Goal: Information Seeking & Learning: Understand process/instructions

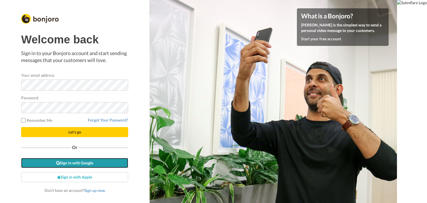
drag, startPoint x: 83, startPoint y: 166, endPoint x: 87, endPoint y: 167, distance: 4.8
click at [83, 166] on link "Sign in with Google" at bounding box center [74, 163] width 107 height 10
click at [98, 163] on link "Sign in with Google" at bounding box center [74, 163] width 107 height 10
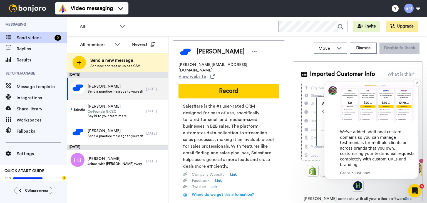
scroll to position [219, 0]
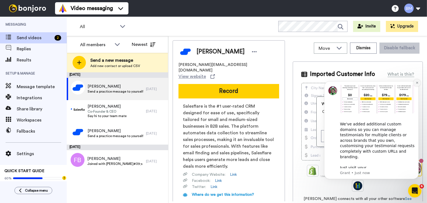
click at [419, 83] on button "Dismiss notification" at bounding box center [416, 82] width 7 height 7
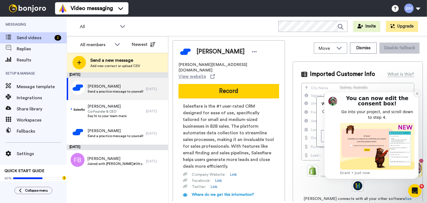
click at [418, 94] on button "Dismiss notification" at bounding box center [416, 93] width 7 height 7
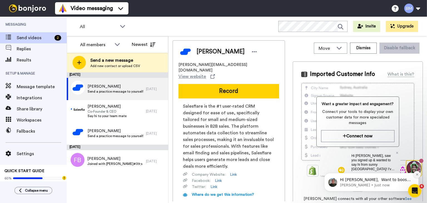
click at [416, 172] on button "Dismiss notification" at bounding box center [416, 174] width 7 height 7
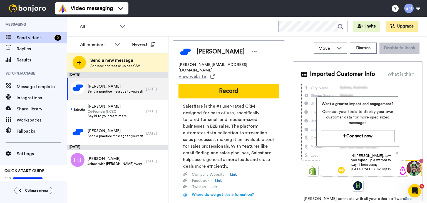
click at [398, 151] on div "Hi Bruno, saw you signed up & wanted to say hi from sunny Australia! I've helpe…" at bounding box center [373, 162] width 53 height 27
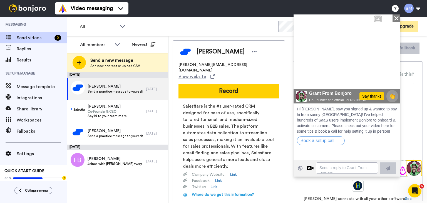
click at [395, 18] on icon at bounding box center [396, 18] width 4 height 4
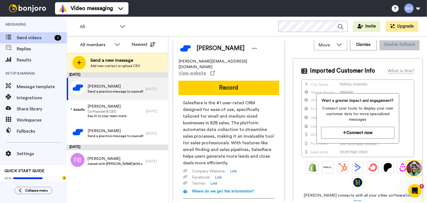
scroll to position [0, 0]
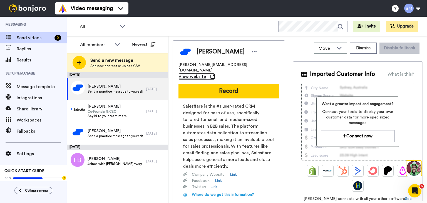
click at [206, 73] on span "View website" at bounding box center [192, 76] width 28 height 7
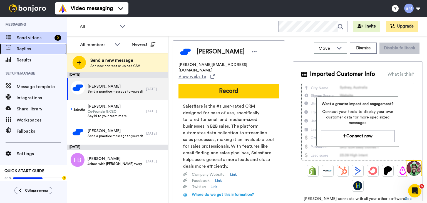
click at [32, 51] on span "Replies" at bounding box center [42, 49] width 50 height 7
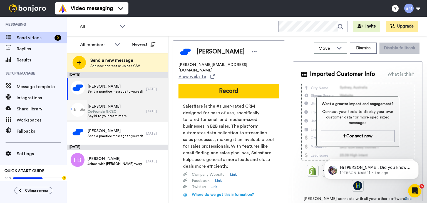
click at [124, 111] on span "Co-Founder & CEO" at bounding box center [107, 111] width 39 height 4
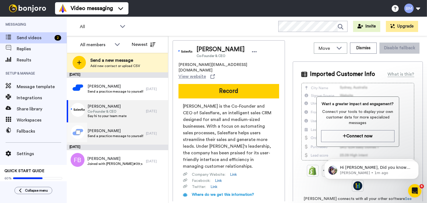
click at [132, 129] on span "Francesca" at bounding box center [116, 131] width 56 height 6
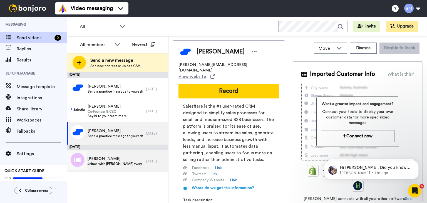
click at [120, 159] on span "Francesca Bassan" at bounding box center [115, 159] width 56 height 6
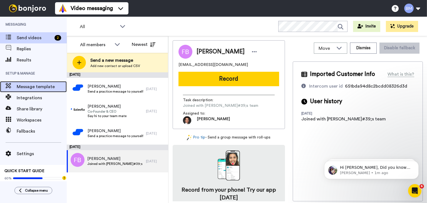
click at [46, 90] on div "Message template" at bounding box center [33, 86] width 67 height 11
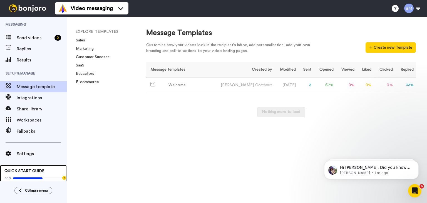
click at [30, 178] on icon at bounding box center [27, 178] width 29 height 2
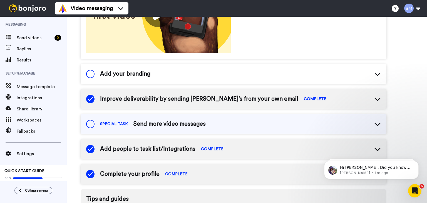
click at [228, 123] on div "SPECIAL TASK Send more video messages" at bounding box center [234, 123] width 306 height 19
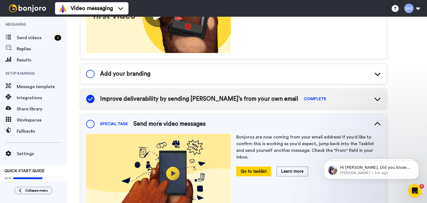
click at [228, 123] on div "SPECIAL TASK Send more video messages" at bounding box center [234, 123] width 306 height 19
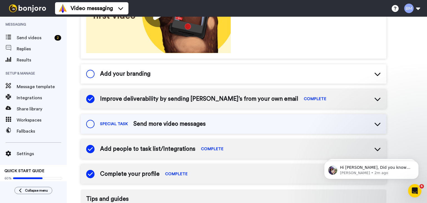
click at [74, 38] on div "Quick start guide Here are some tips and tasks to get you started. Complete our…" at bounding box center [247, 117] width 360 height 464
